Goal: Task Accomplishment & Management: Complete application form

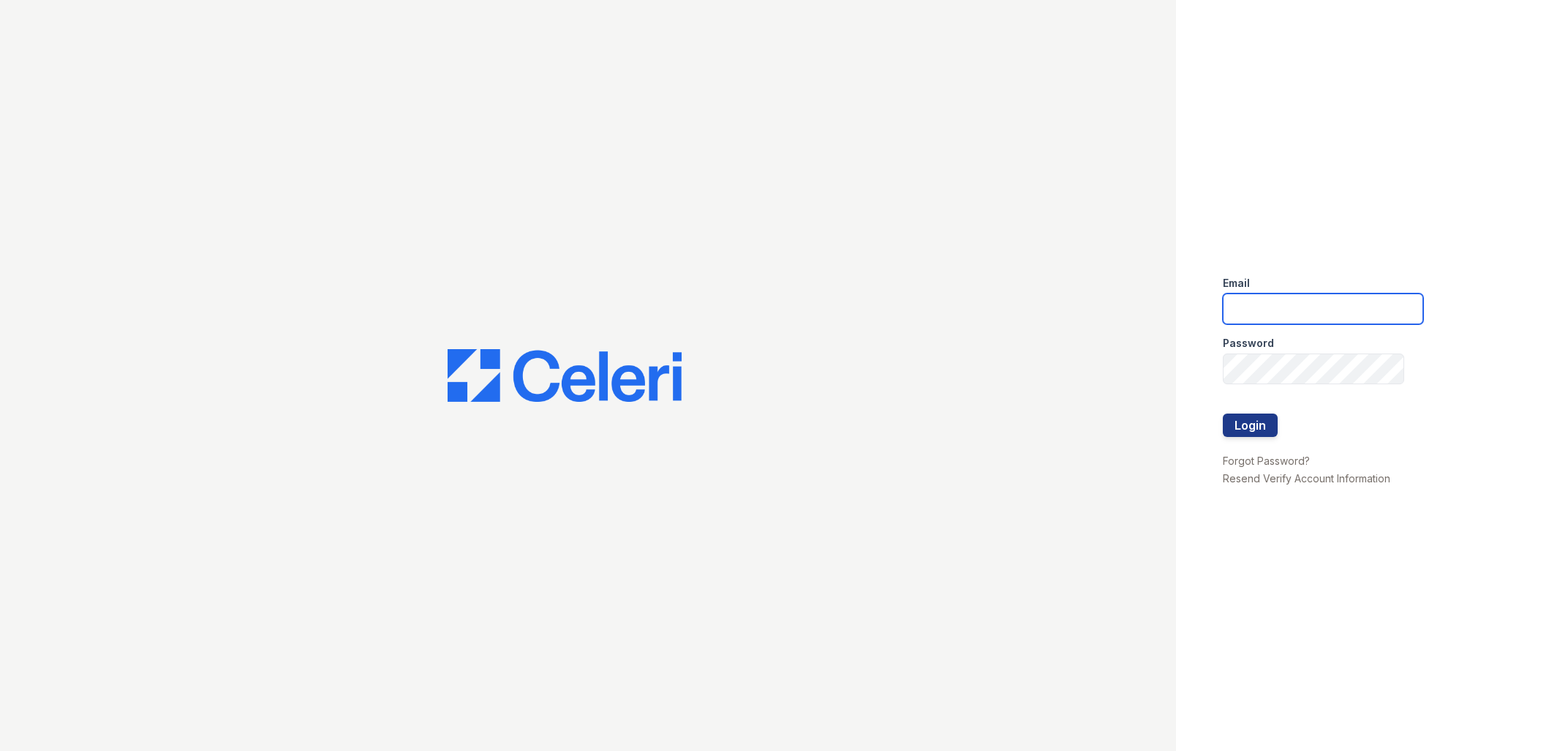
click at [1264, 300] on input "email" at bounding box center [1323, 309] width 201 height 31
type input "[PERSON_NAME][EMAIL_ADDRESS][PERSON_NAME][DOMAIN_NAME]"
click at [1223, 413] on button "Login" at bounding box center [1250, 425] width 55 height 23
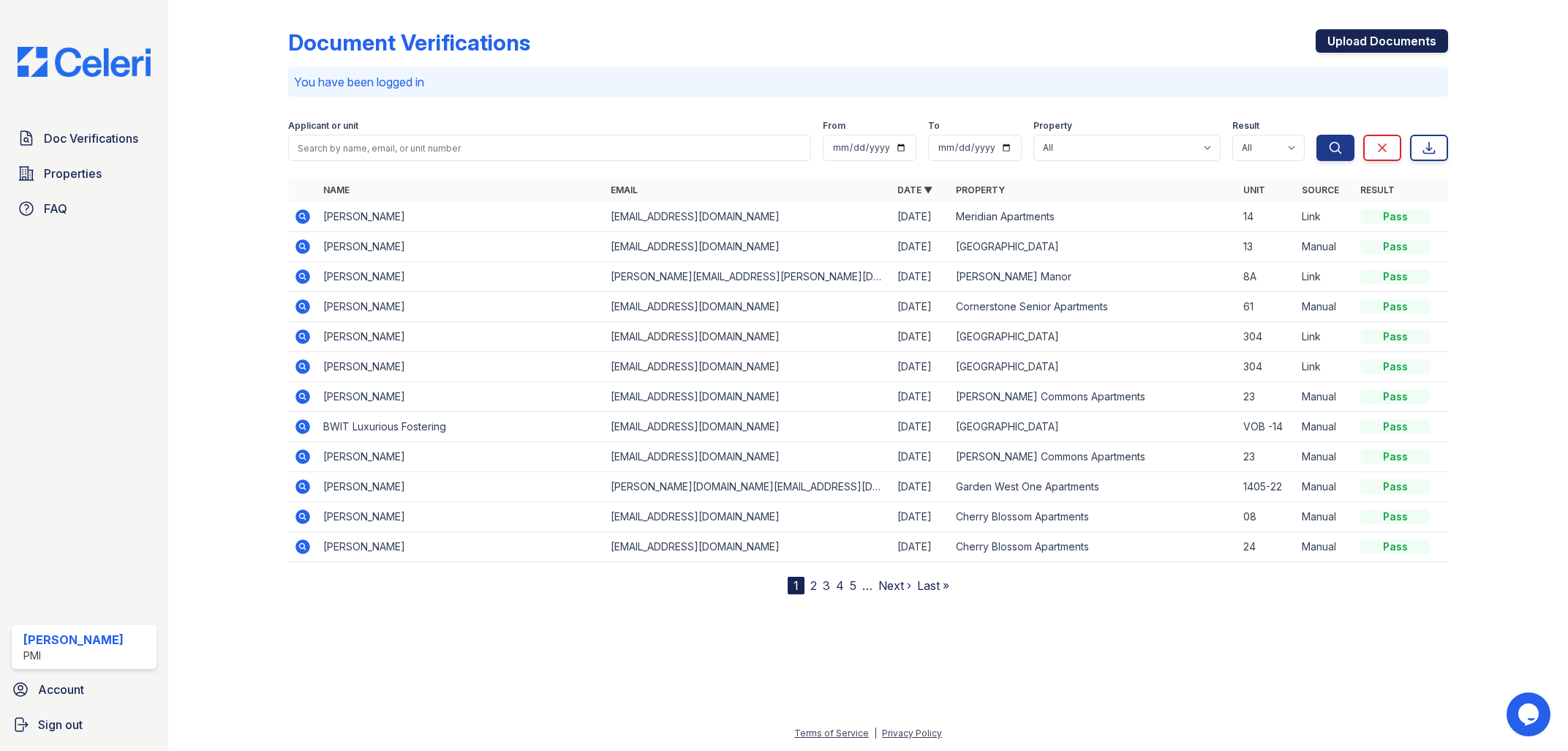
click at [1421, 37] on link "Upload Documents" at bounding box center [1381, 41] width 132 height 23
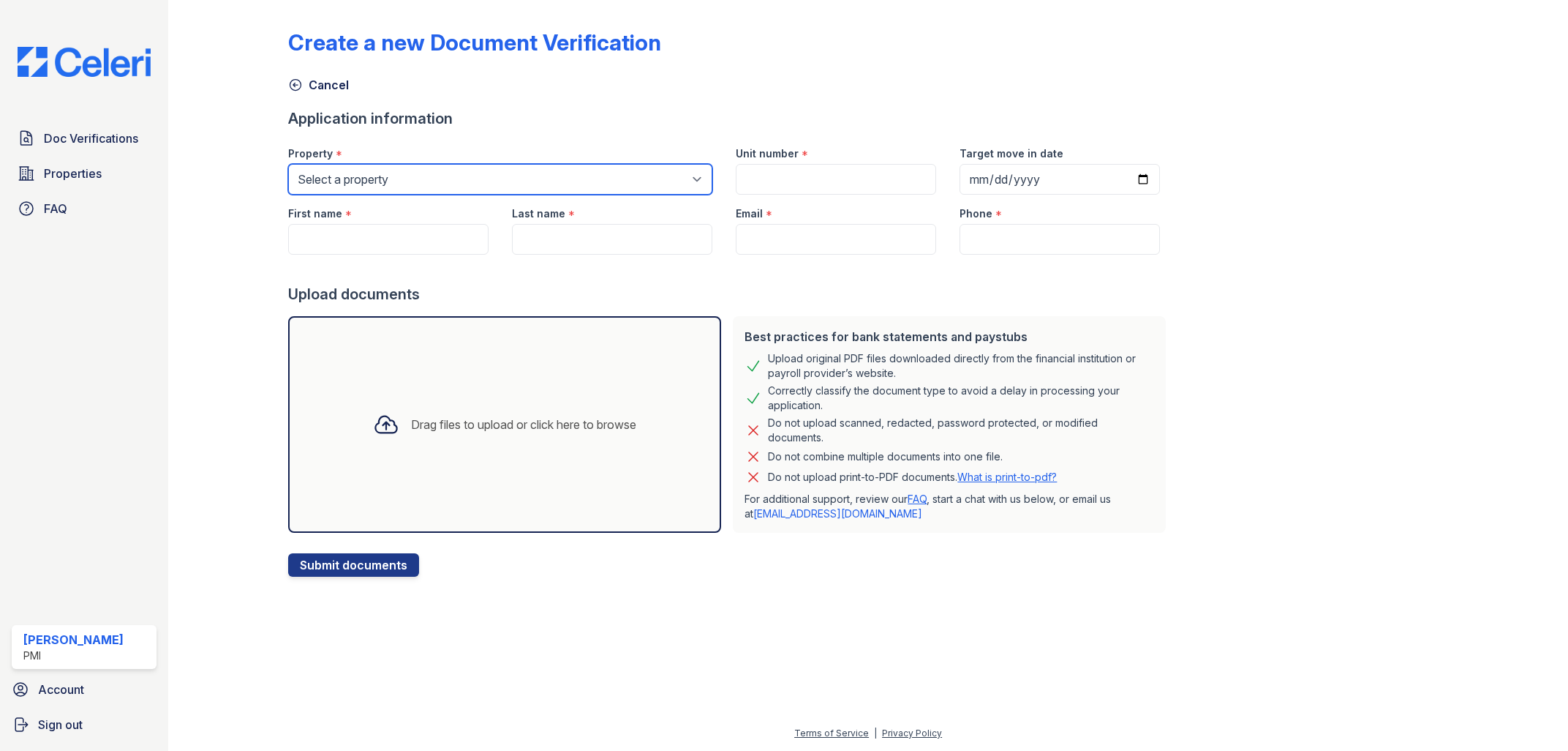
click at [289, 164] on select "Select a property [GEOGRAPHIC_DATA] Commons [GEOGRAPHIC_DATA] [GEOGRAPHIC_DATA]…" at bounding box center [501, 180] width 425 height 31
select select "3133"
click option "Midtown Apartments" at bounding box center [0, 0] width 0 height 0
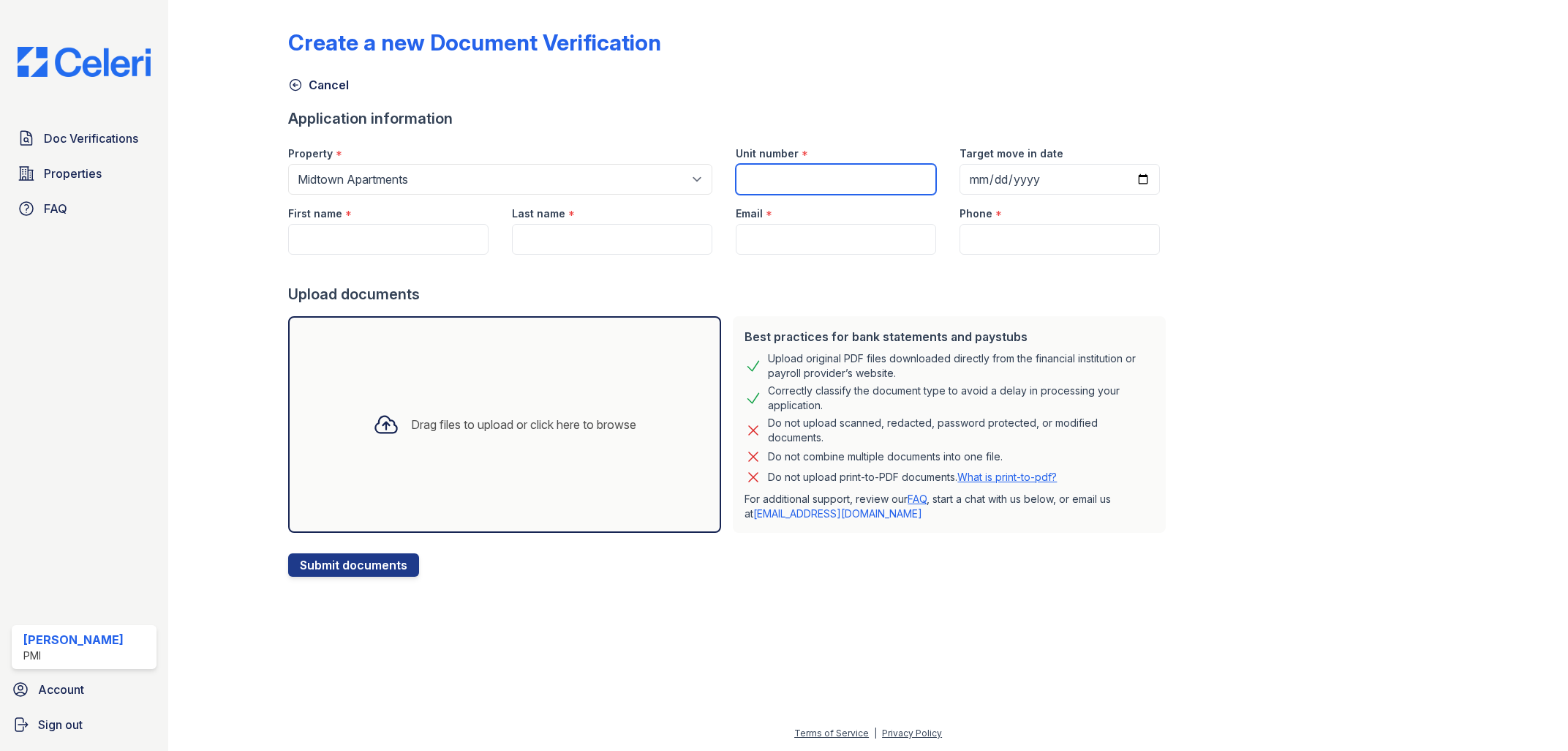
click at [844, 182] on input "Unit number" at bounding box center [836, 180] width 201 height 31
type input "17"
click at [1119, 177] on input "Target move in date" at bounding box center [1059, 180] width 201 height 31
type input "[DATE]"
click at [410, 232] on input "First name" at bounding box center [389, 239] width 201 height 31
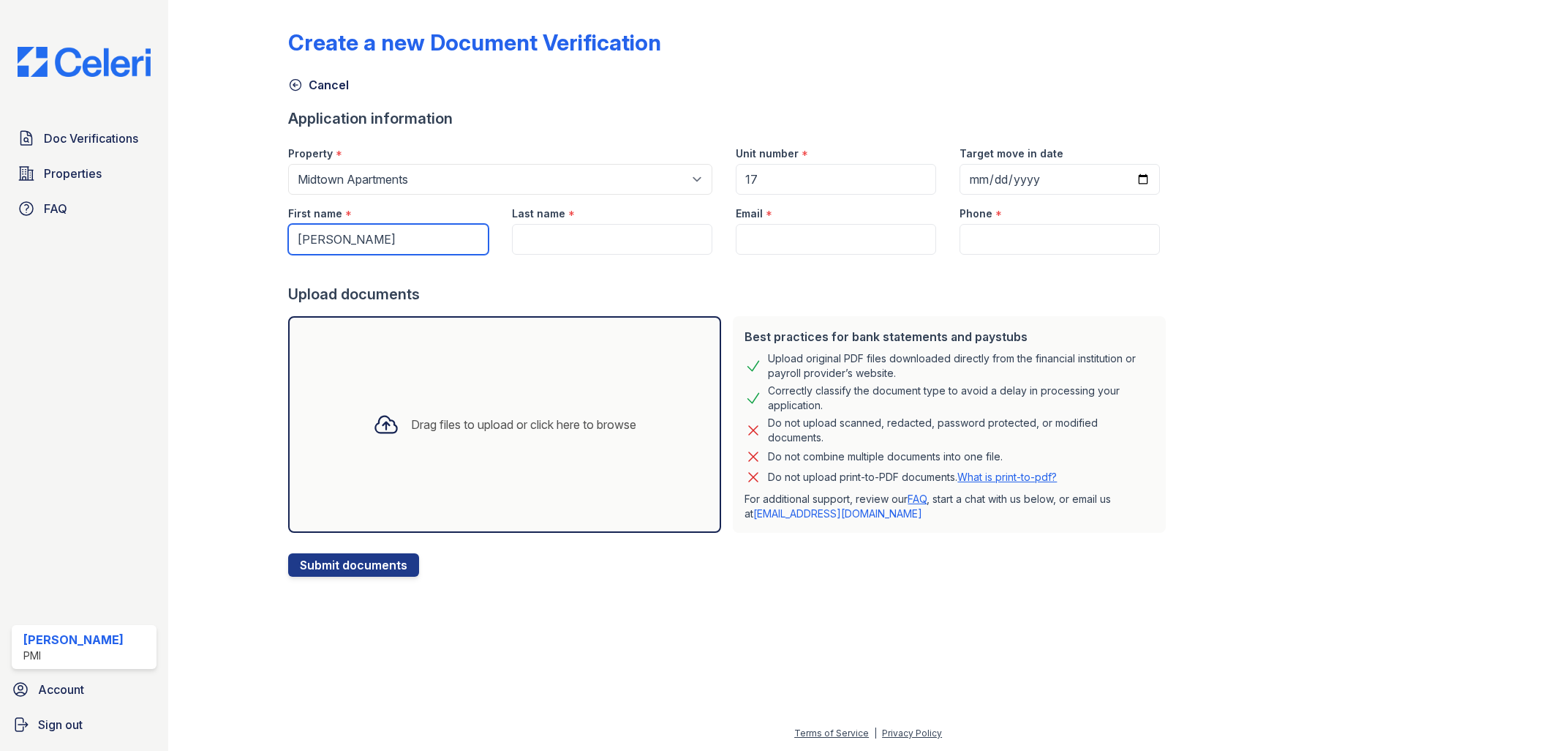
click at [360, 235] on input "[PERSON_NAME]" at bounding box center [389, 239] width 201 height 31
type input "[PERSON_NAME]"
paste input "[EMAIL_ADDRESS][DOMAIN_NAME]"
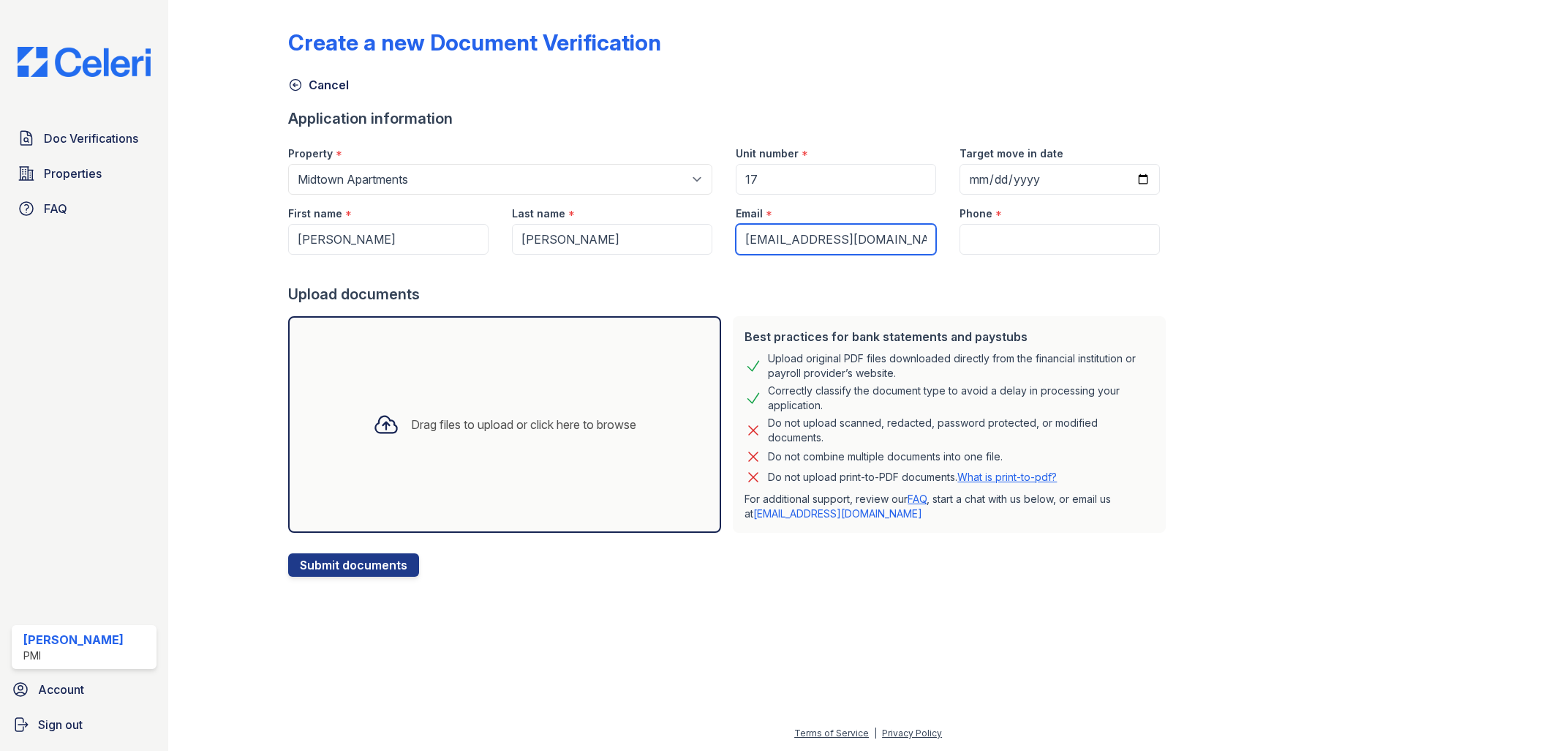
type input "[EMAIL_ADDRESS][DOMAIN_NAME]"
click at [959, 236] on input "Phone" at bounding box center [1059, 239] width 201 height 31
paste input "[PHONE_NUMBER]"
type input "[PHONE_NUMBER]"
click at [506, 429] on div "Drag files to upload or click here to browse" at bounding box center [523, 424] width 225 height 17
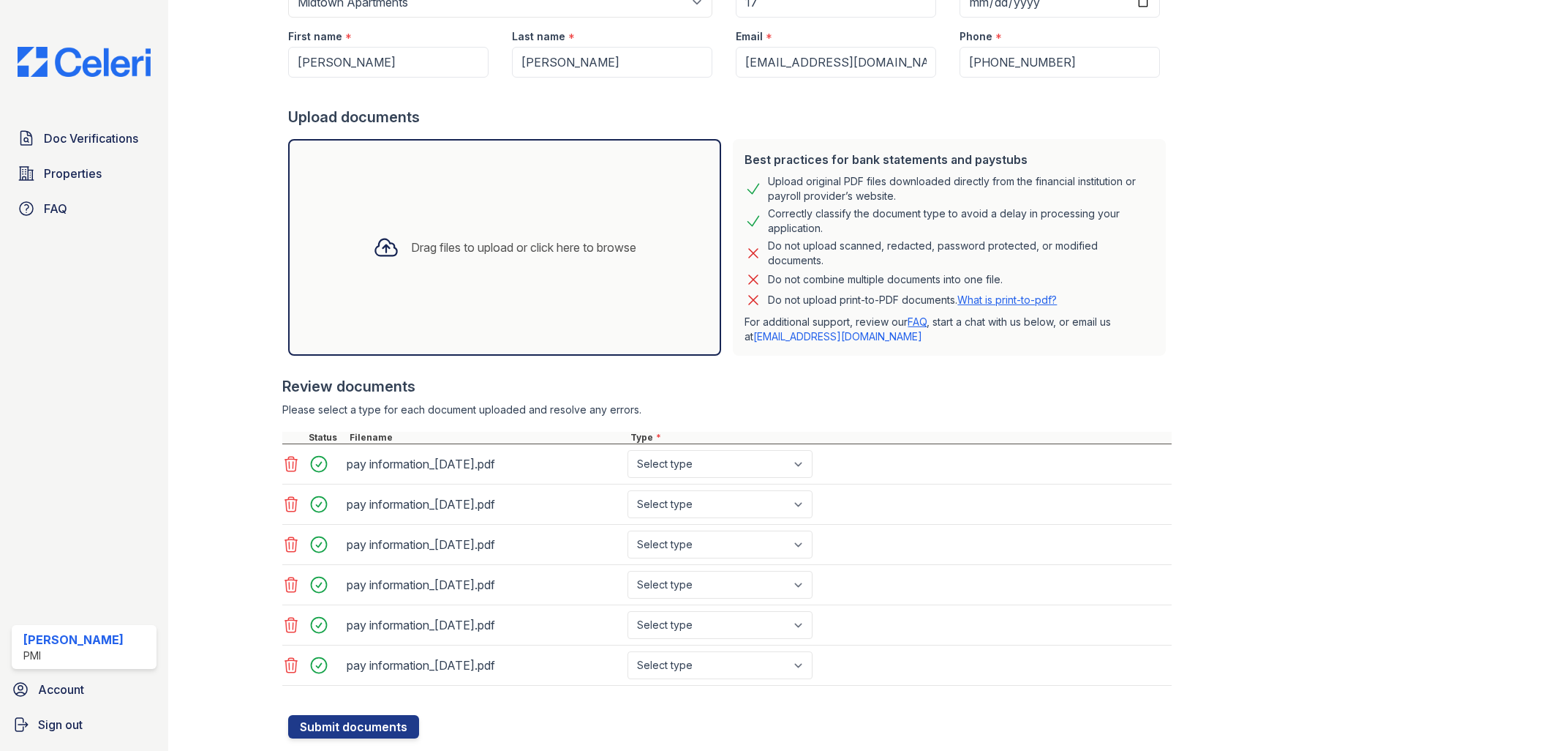
scroll to position [216, 0]
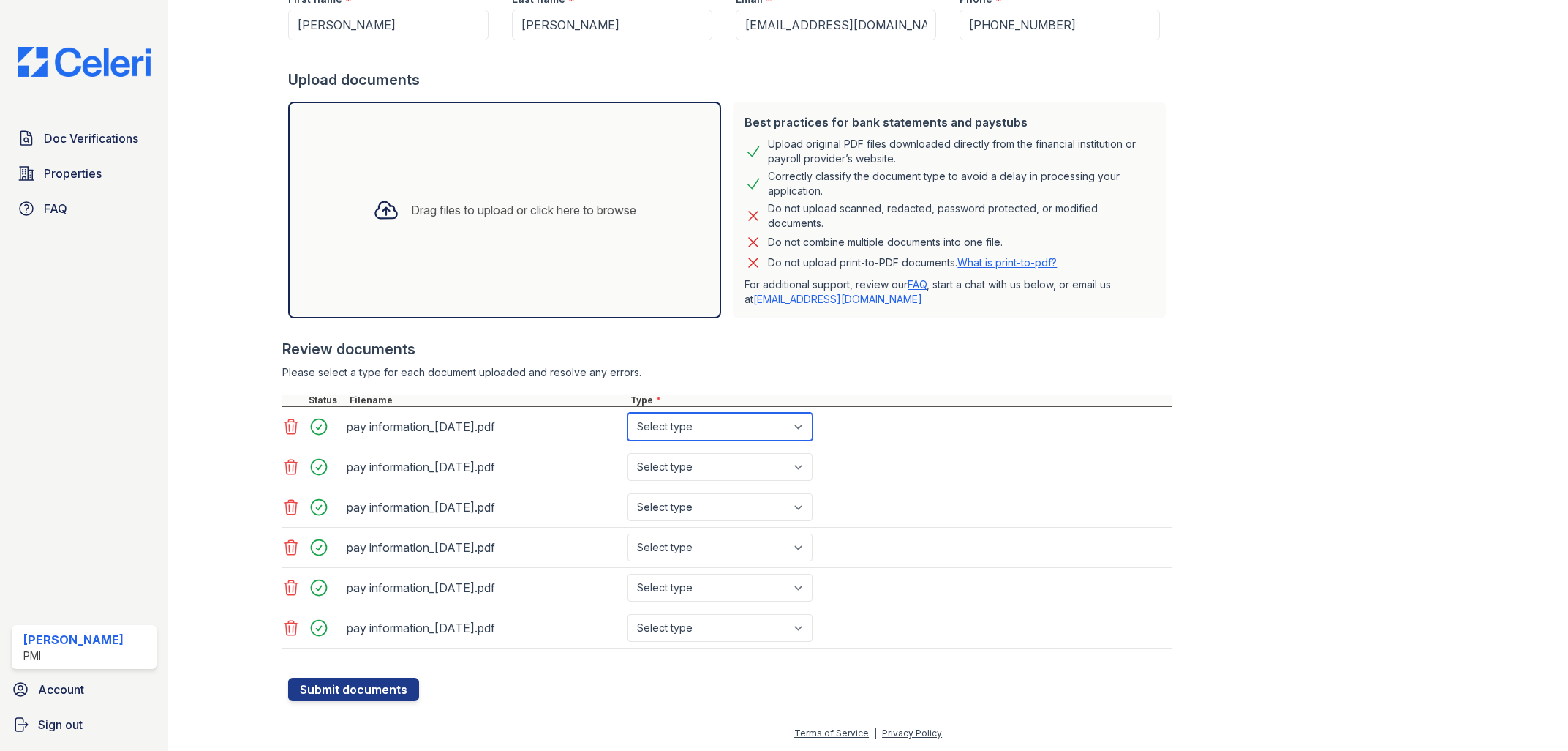
click at [627, 412] on select "Select type Paystub Bank Statement Offer Letter Tax Documents Benefit Award Let…" at bounding box center [720, 426] width 185 height 28
select select "paystub"
click option "Paystub" at bounding box center [0, 0] width 0 height 0
click at [627, 453] on select "Select type Paystub Bank Statement Offer Letter Tax Documents Benefit Award Let…" at bounding box center [720, 466] width 185 height 28
select select "paystub"
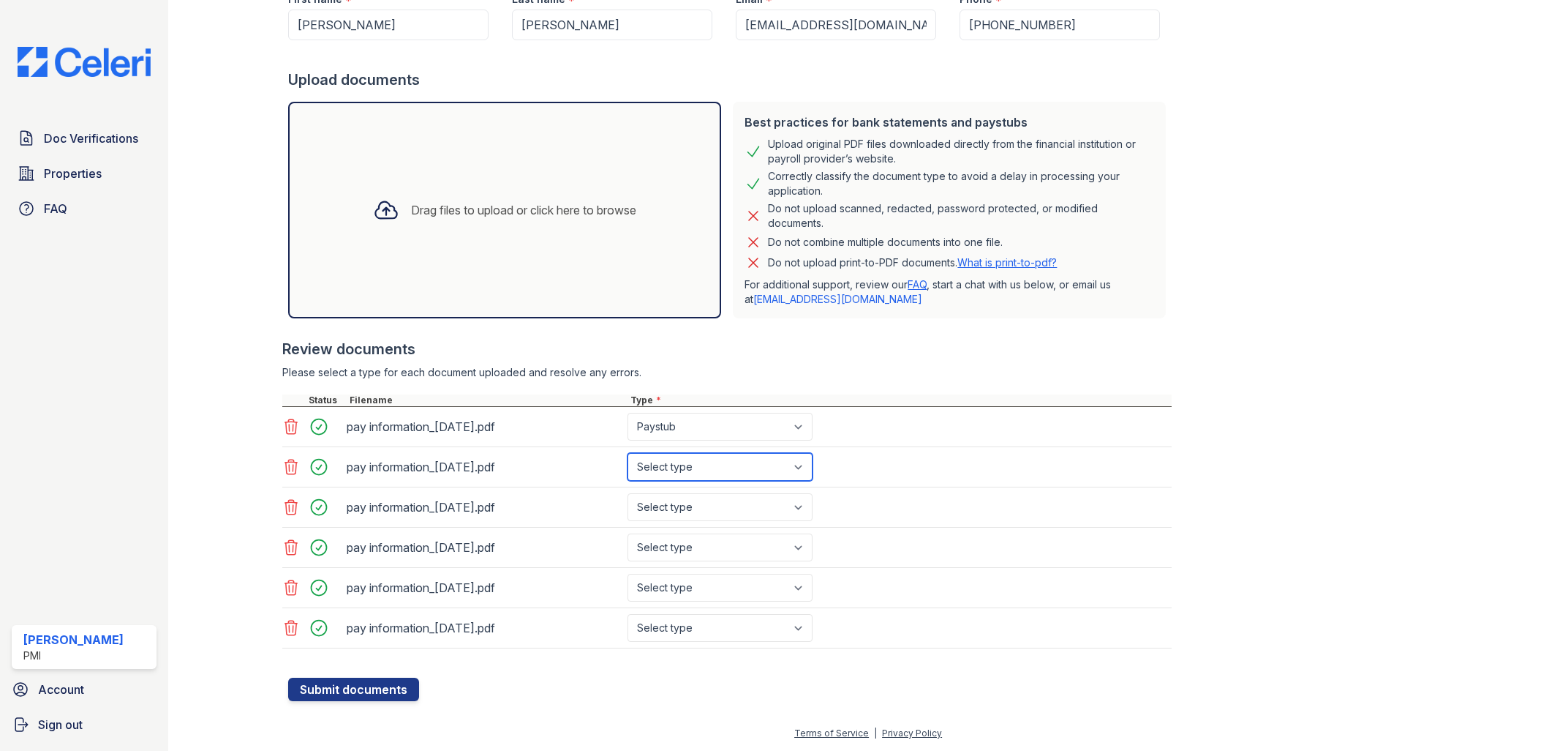
click option "Paystub" at bounding box center [0, 0] width 0 height 0
click at [701, 523] on div "pay information_[DATE].pdf Select type Paystub Bank Statement Offer Letter Tax …" at bounding box center [728, 508] width 890 height 41
click at [627, 493] on select "Select type Paystub Bank Statement Offer Letter Tax Documents Benefit Award Let…" at bounding box center [720, 507] width 185 height 28
select select "paystub"
click option "Paystub" at bounding box center [0, 0] width 0 height 0
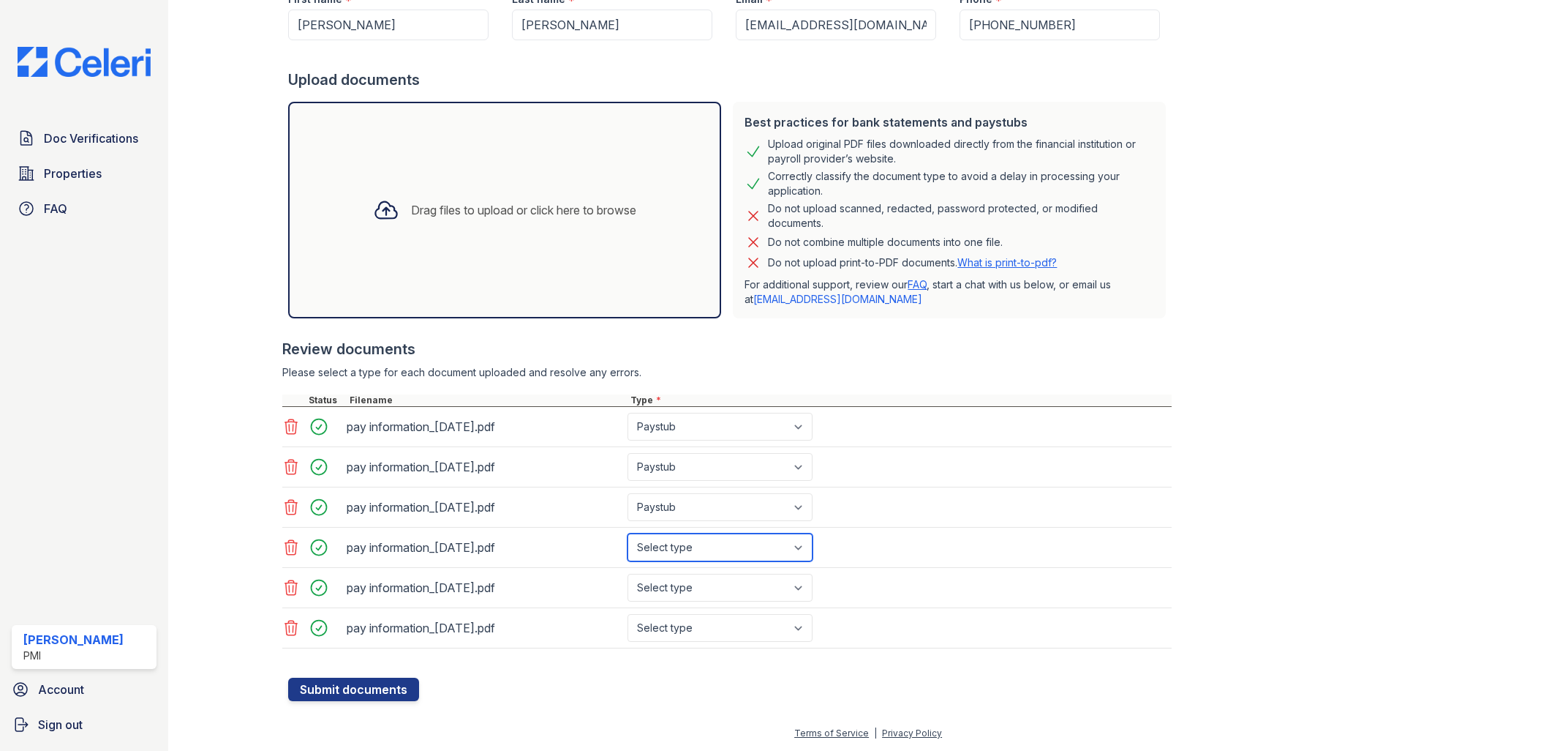
click at [627, 533] on select "Select type Paystub Bank Statement Offer Letter Tax Documents Benefit Award Let…" at bounding box center [720, 546] width 185 height 28
select select "paystub"
click option "Paystub" at bounding box center [0, 0] width 0 height 0
click at [627, 573] on select "Select type Paystub Bank Statement Offer Letter Tax Documents Benefit Award Let…" at bounding box center [720, 587] width 185 height 28
select select "paystub"
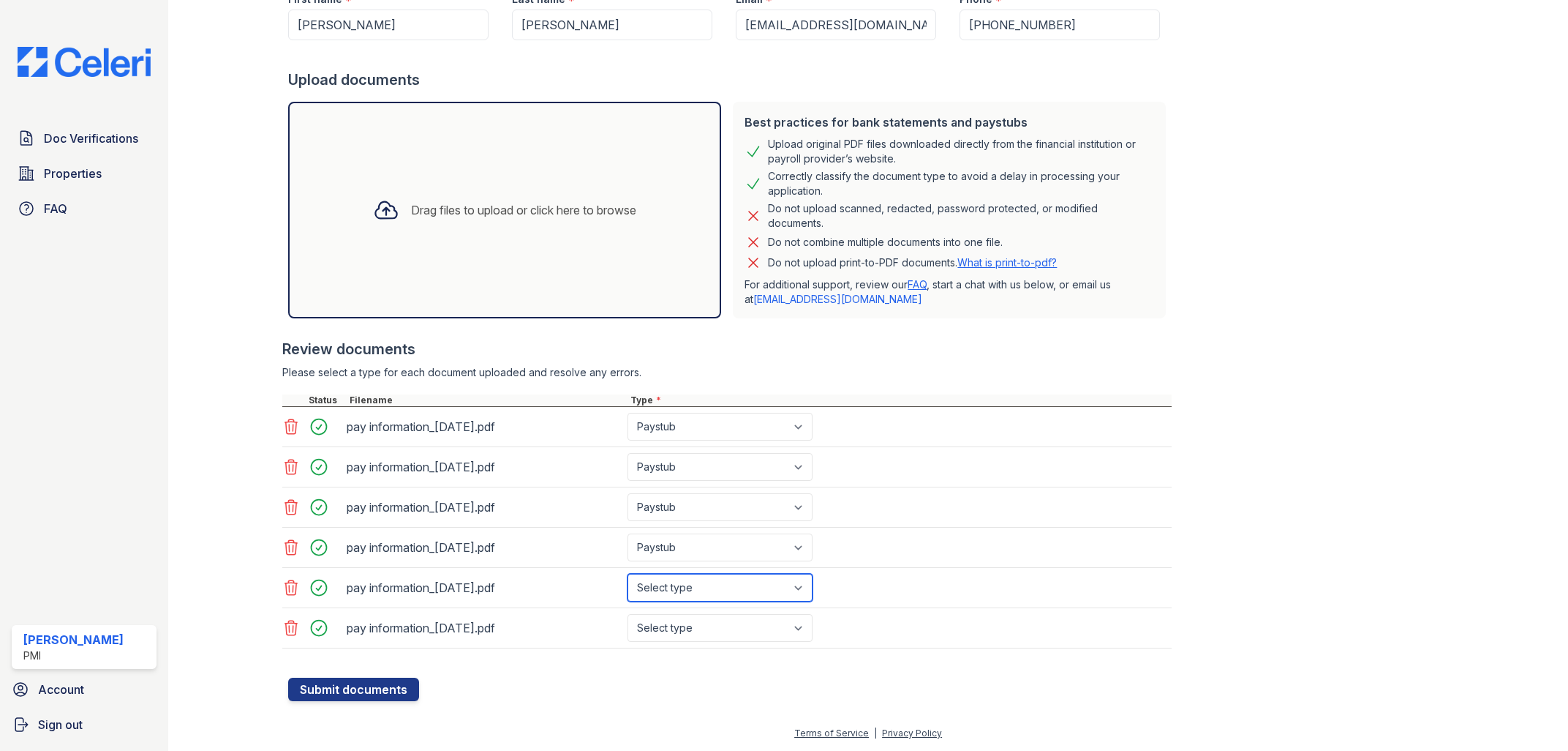
click option "Paystub" at bounding box center [0, 0] width 0 height 0
click at [627, 614] on select "Select type Paystub Bank Statement Offer Letter Tax Documents Benefit Award Let…" at bounding box center [720, 627] width 185 height 28
select select "paystub"
click option "Paystub" at bounding box center [0, 0] width 0 height 0
